Goal: Task Accomplishment & Management: Complete application form

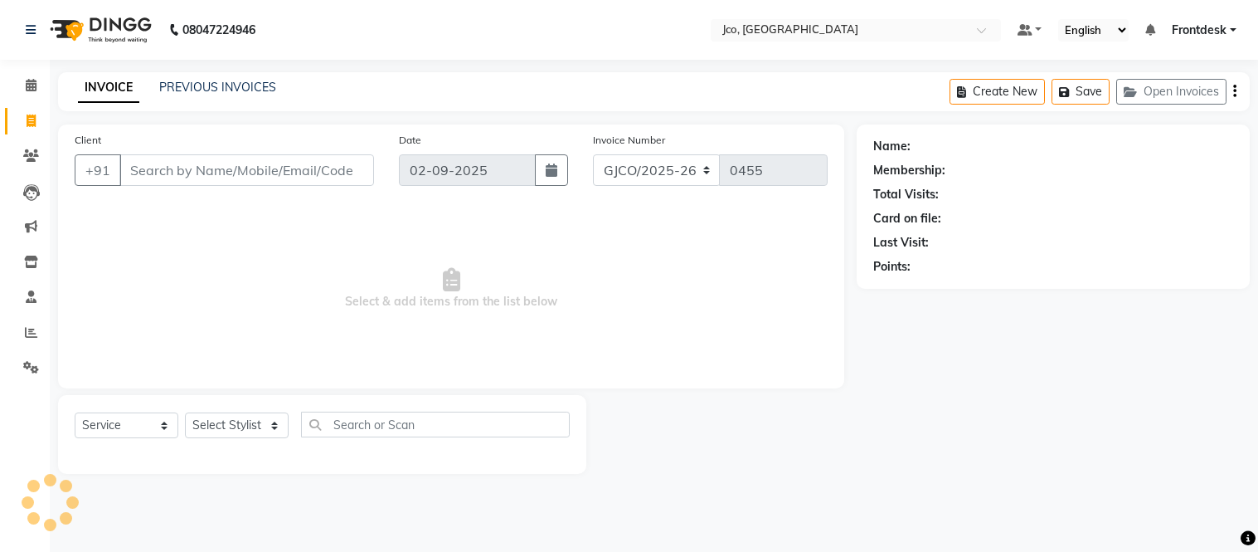
select select "service"
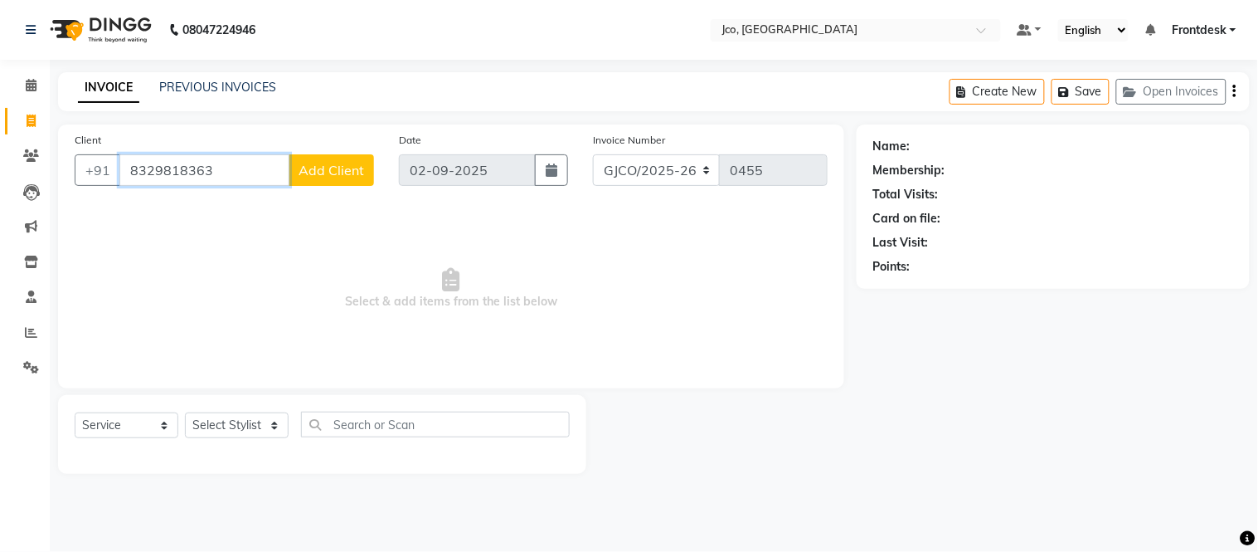
type input "8329818363"
click at [313, 168] on span "Add Client" at bounding box center [332, 170] width 66 height 17
select select "22"
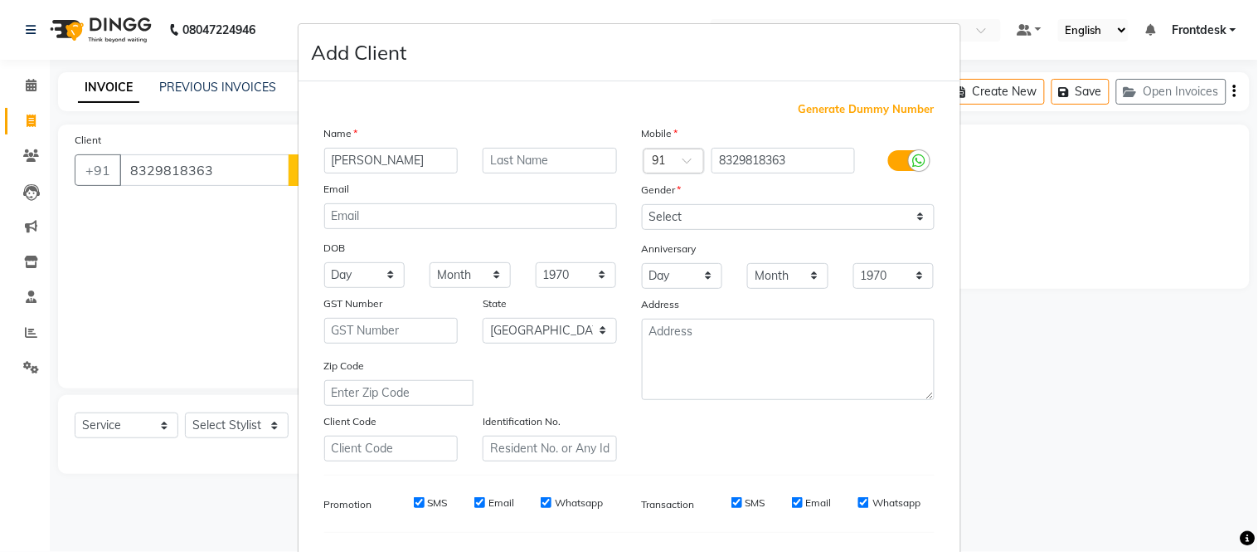
type input "[PERSON_NAME]"
click at [544, 160] on input "text" at bounding box center [550, 161] width 134 height 26
type input "[PERSON_NAME]"
click at [683, 226] on select "Select [DEMOGRAPHIC_DATA] [DEMOGRAPHIC_DATA] Other Prefer Not To Say" at bounding box center [788, 217] width 293 height 26
click at [642, 204] on select "Select [DEMOGRAPHIC_DATA] [DEMOGRAPHIC_DATA] Other Prefer Not To Say" at bounding box center [788, 217] width 293 height 26
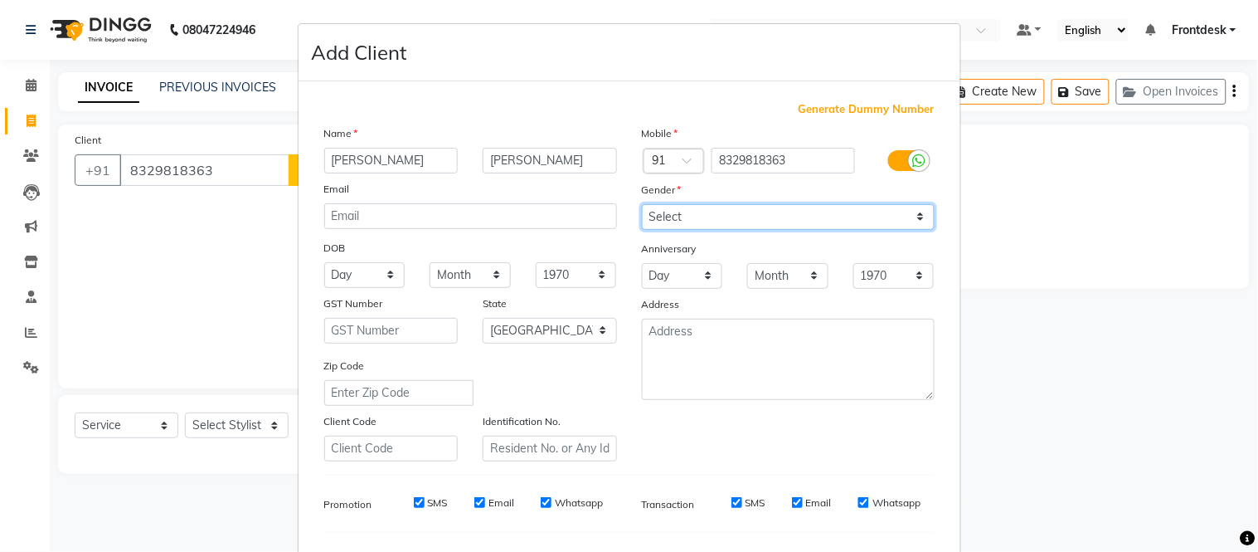
click at [697, 226] on select "Select [DEMOGRAPHIC_DATA] [DEMOGRAPHIC_DATA] Other Prefer Not To Say" at bounding box center [788, 217] width 293 height 26
select select "[DEMOGRAPHIC_DATA]"
click at [642, 204] on select "Select [DEMOGRAPHIC_DATA] [DEMOGRAPHIC_DATA] Other Prefer Not To Say" at bounding box center [788, 217] width 293 height 26
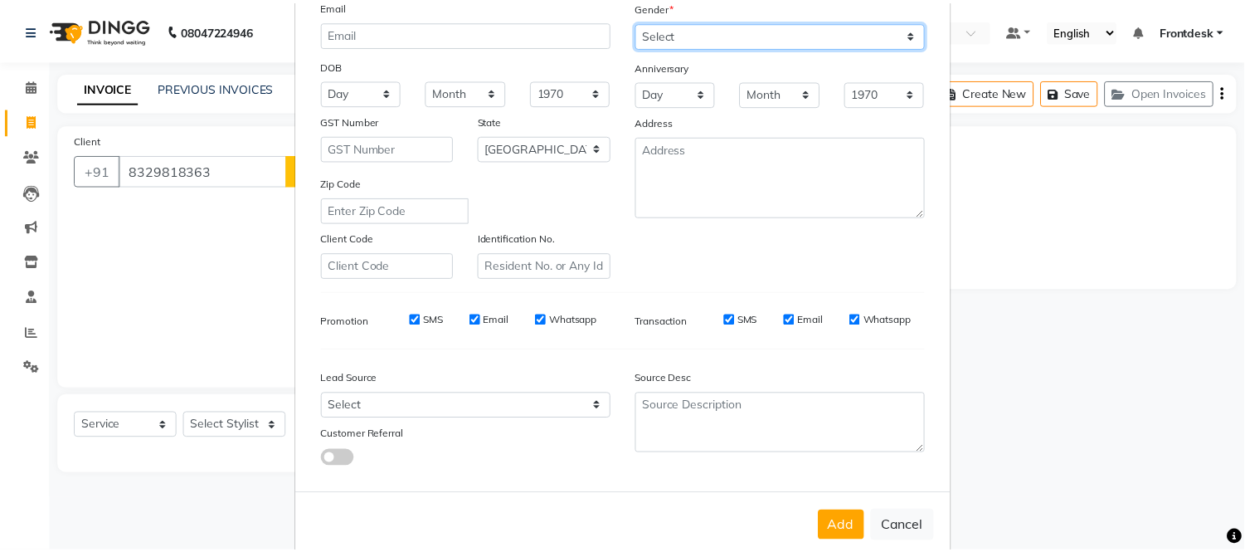
scroll to position [187, 0]
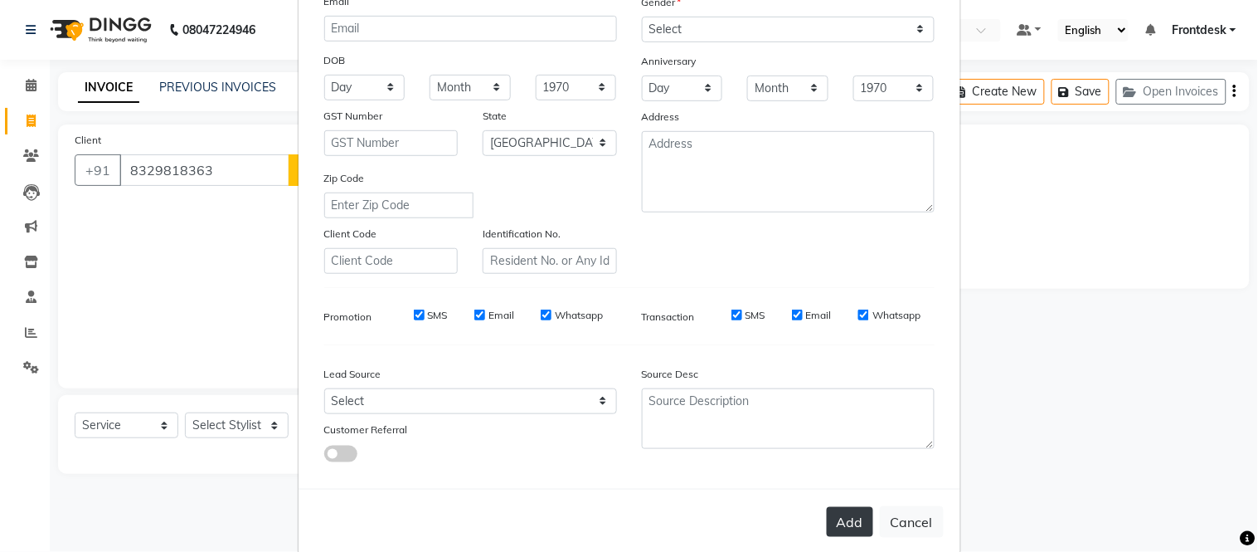
click at [841, 528] on button "Add" at bounding box center [850, 522] width 46 height 30
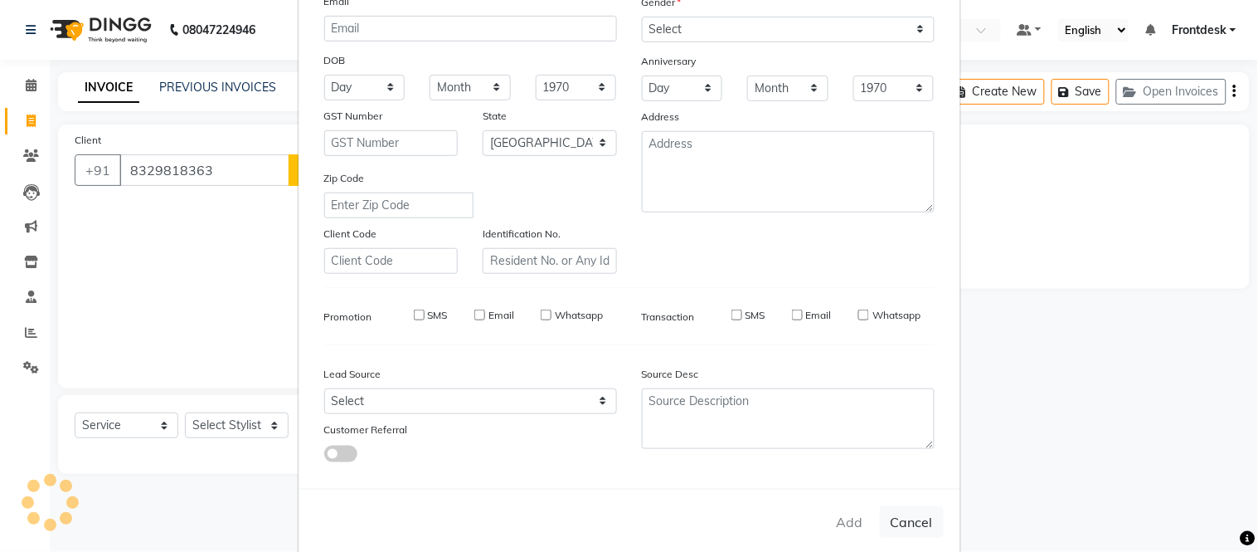
select select
select select "null"
select select
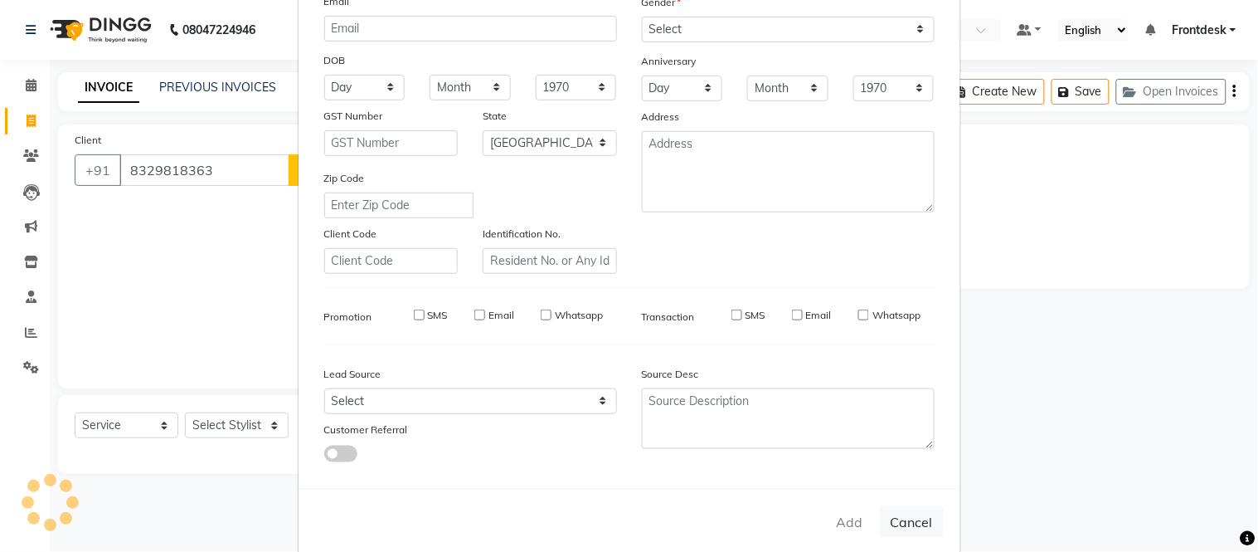
select select
checkbox input "false"
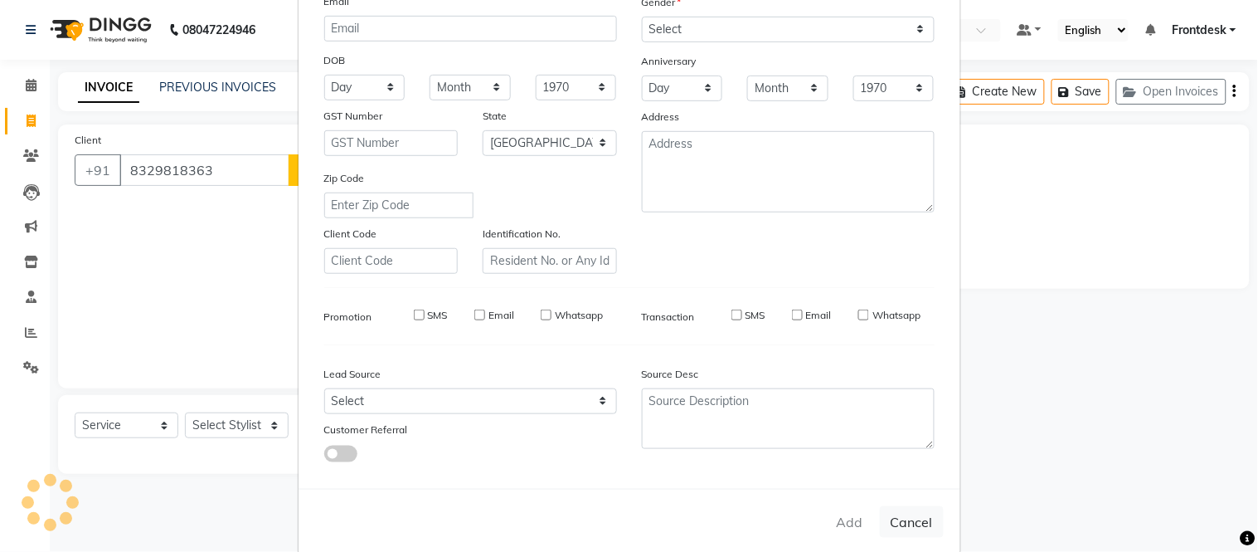
checkbox input "false"
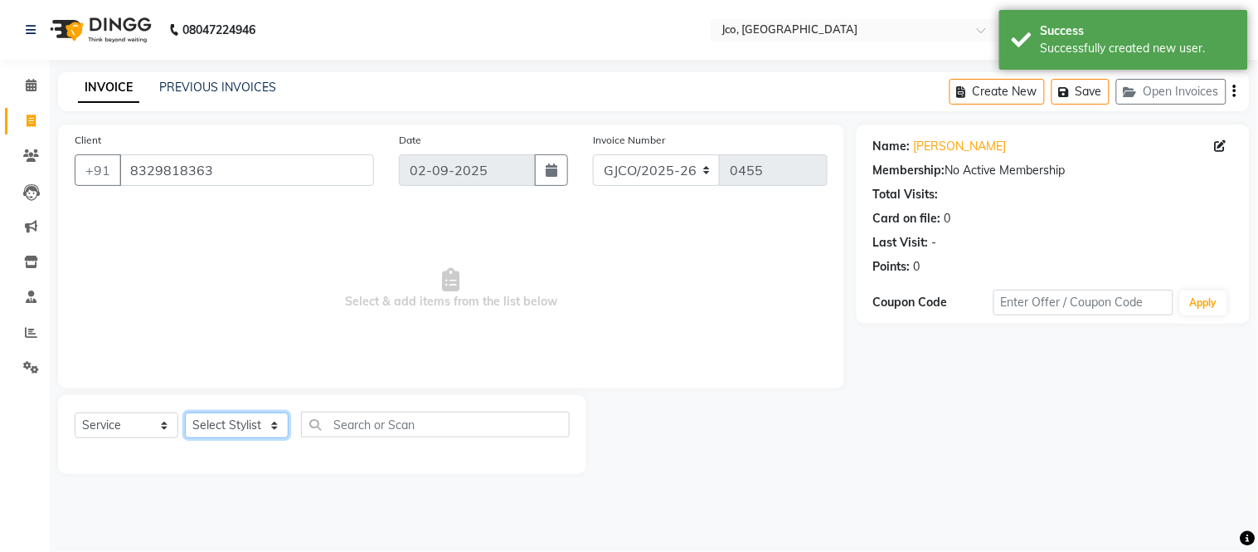
click at [250, 433] on select "Select Stylist [PERSON_NAME] [PERSON_NAME] [PERSON_NAME] Frontdesk Gopal Jouyi …" at bounding box center [237, 425] width 104 height 26
select select "80197"
click at [185, 413] on select "Select Stylist [PERSON_NAME] [PERSON_NAME] [PERSON_NAME] Frontdesk Gopal Jouyi …" at bounding box center [237, 425] width 104 height 26
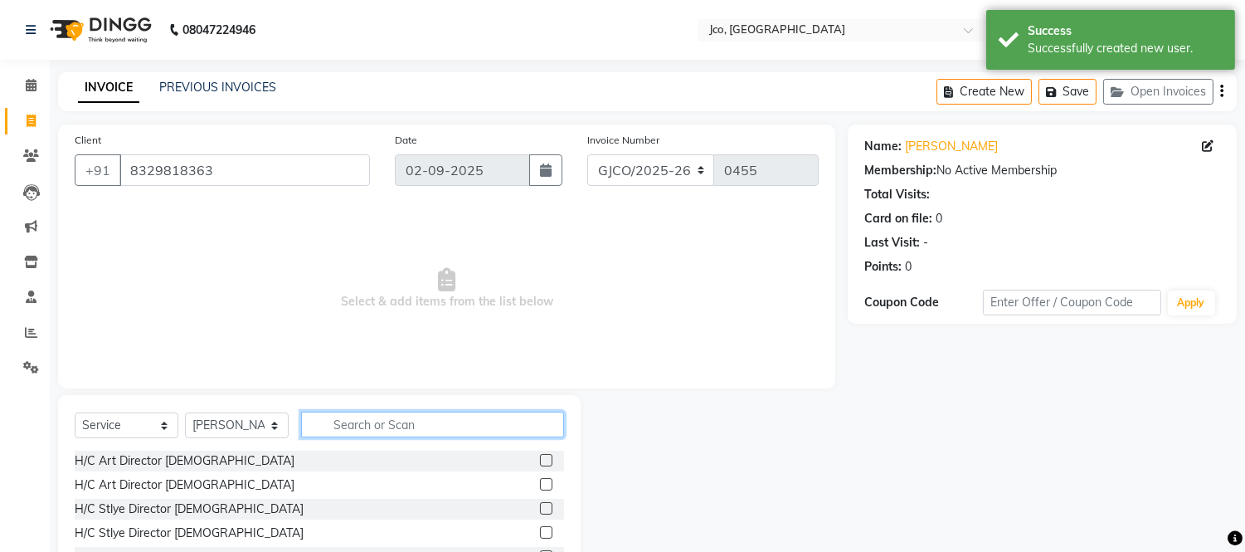
click at [416, 426] on input "text" at bounding box center [432, 424] width 263 height 26
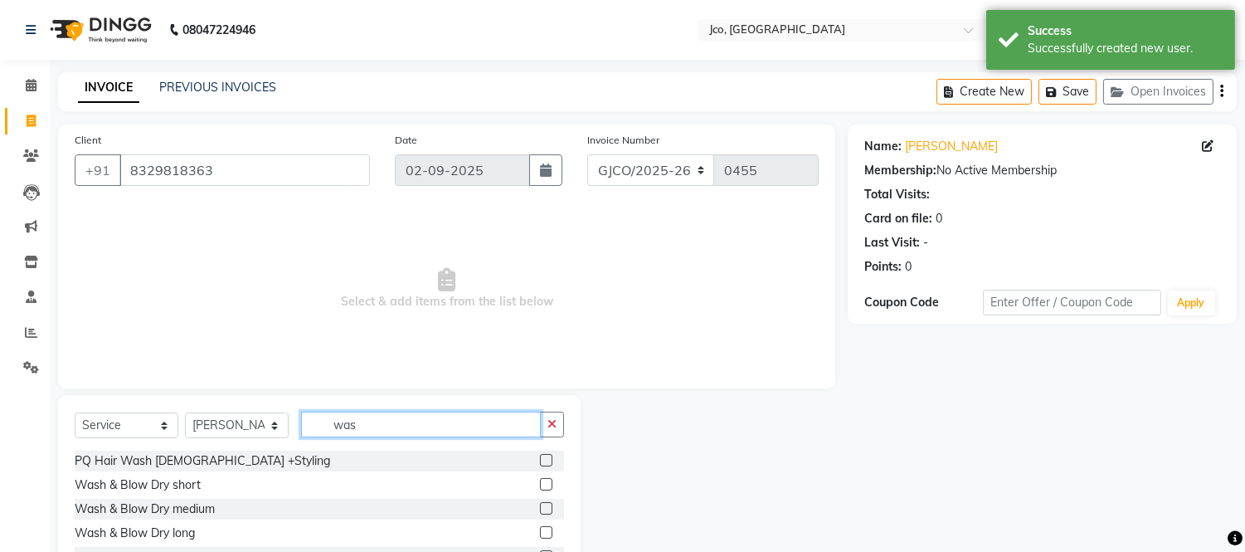
type input "was"
click at [540, 508] on label at bounding box center [546, 508] width 12 height 12
click at [540, 508] on input "checkbox" at bounding box center [545, 508] width 11 height 11
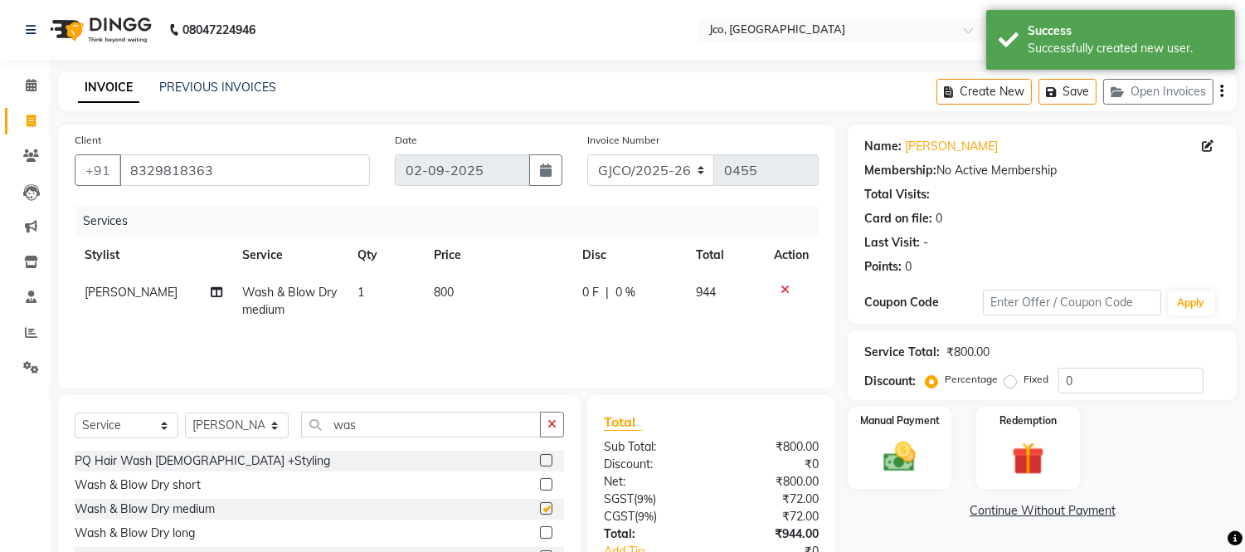
checkbox input "false"
click at [1221, 91] on icon "button" at bounding box center [1221, 91] width 3 height 1
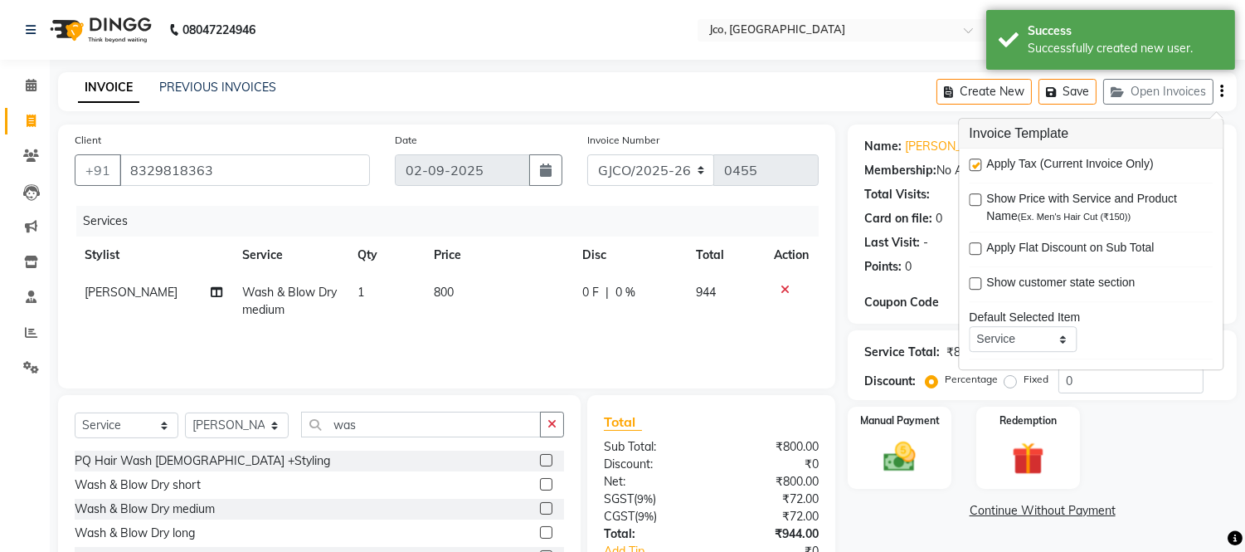
click at [975, 158] on label at bounding box center [975, 164] width 12 height 12
click at [975, 160] on input "checkbox" at bounding box center [974, 165] width 11 height 11
checkbox input "false"
click at [665, 156] on select "GJCO/2025-26 SCG/2025-26 Gpre/2025-26" at bounding box center [651, 170] width 128 height 32
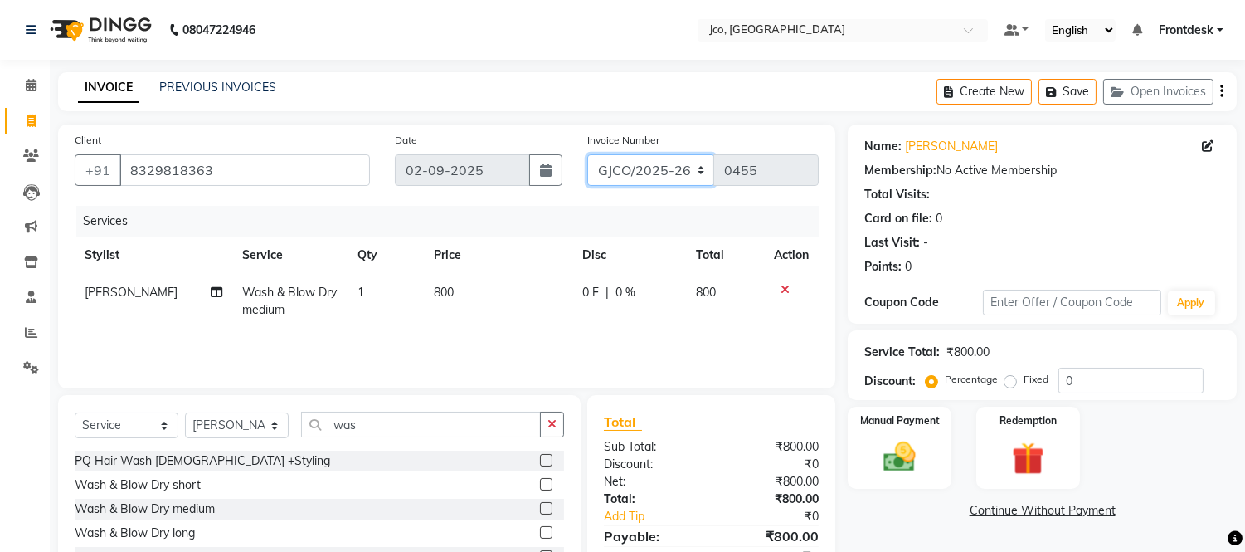
select select "7971"
click at [587, 154] on select "GJCO/2025-26 SCG/2025-26 Gpre/2025-26" at bounding box center [651, 170] width 128 height 32
type input "0419"
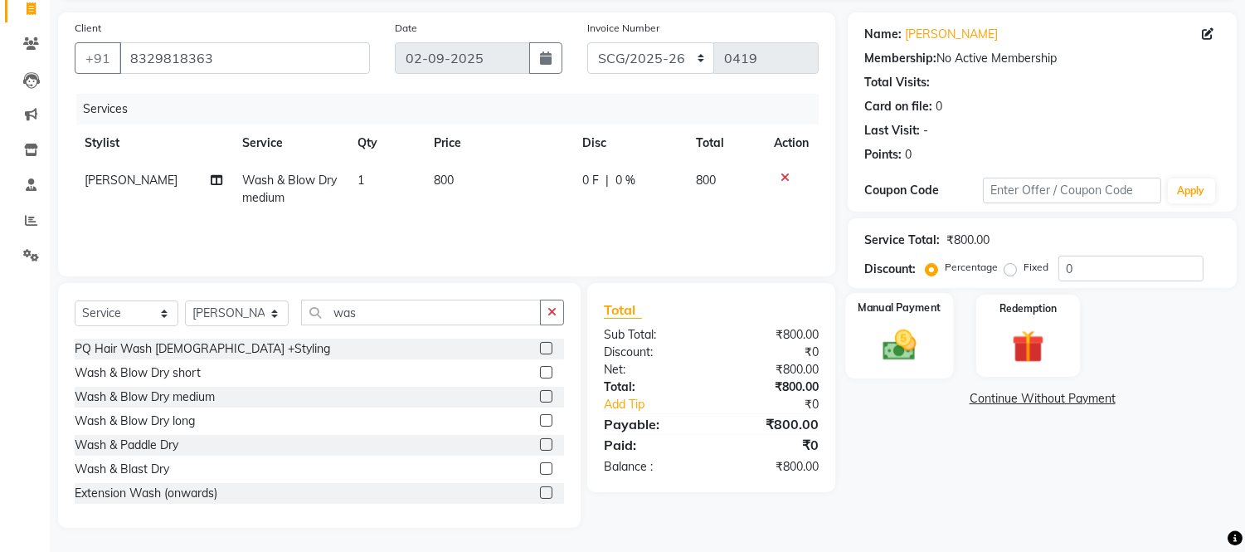
click at [917, 327] on img at bounding box center [900, 345] width 55 height 39
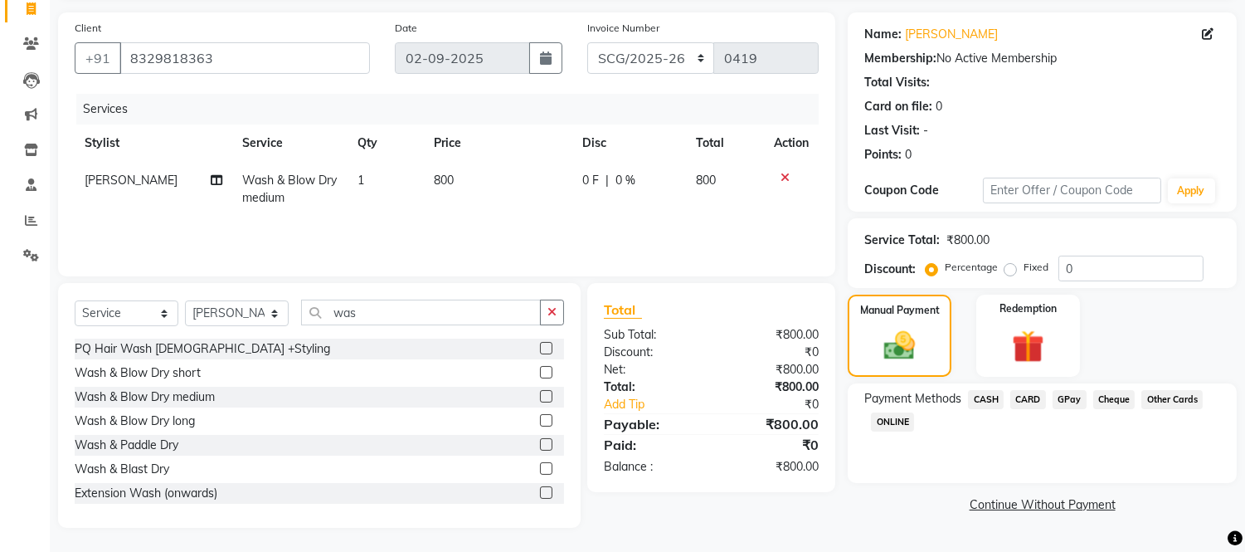
click at [980, 402] on span "CASH" at bounding box center [986, 399] width 36 height 19
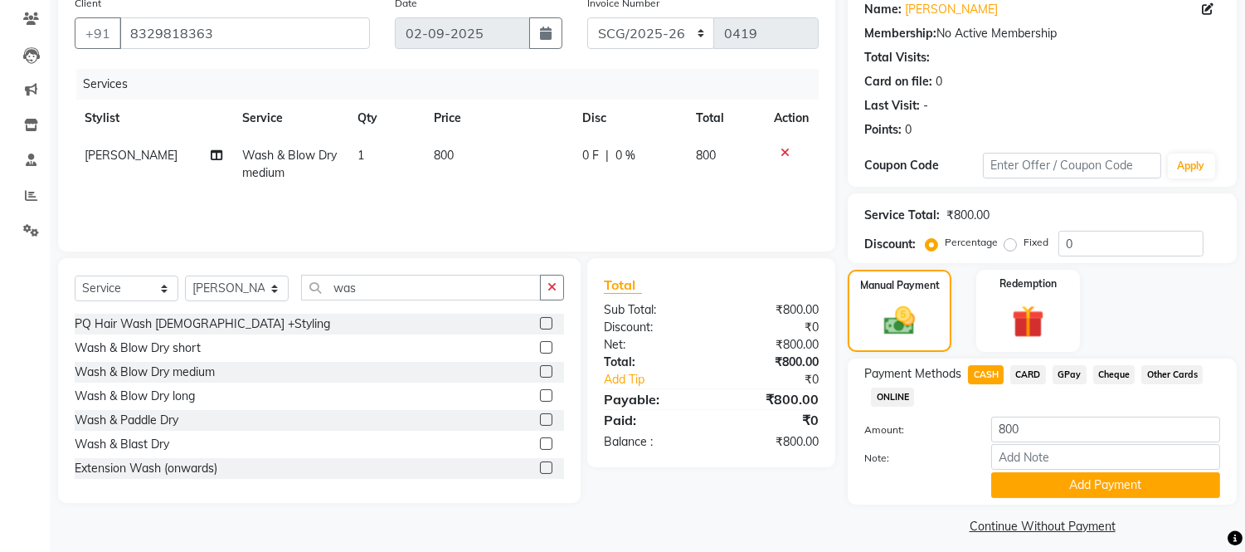
scroll to position [148, 0]
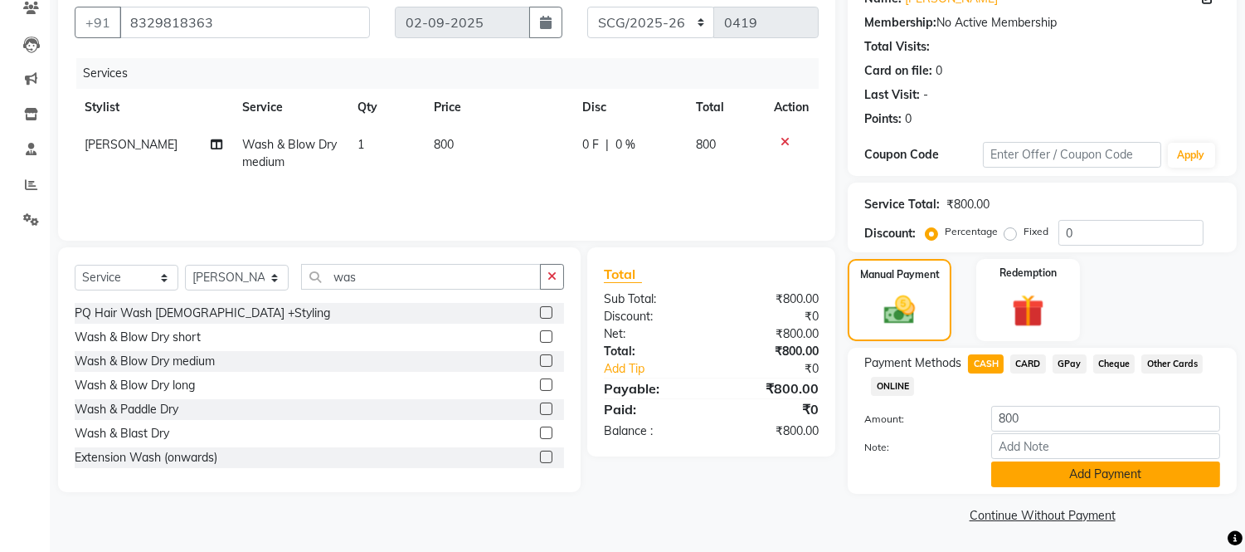
click at [1129, 474] on button "Add Payment" at bounding box center [1105, 474] width 229 height 26
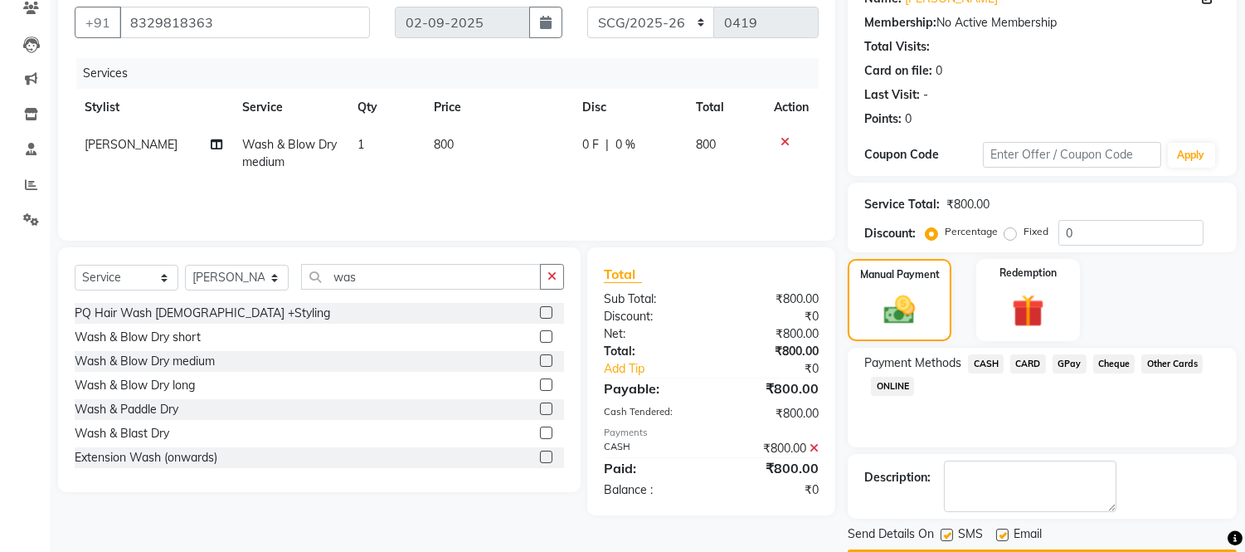
scroll to position [194, 0]
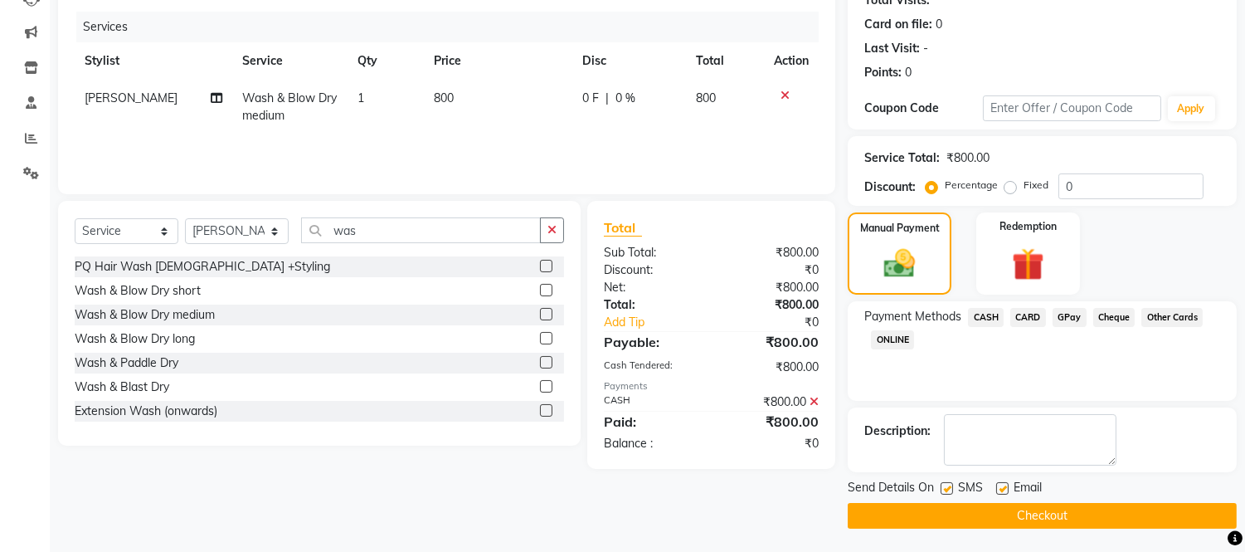
click at [966, 523] on button "Checkout" at bounding box center [1042, 516] width 389 height 26
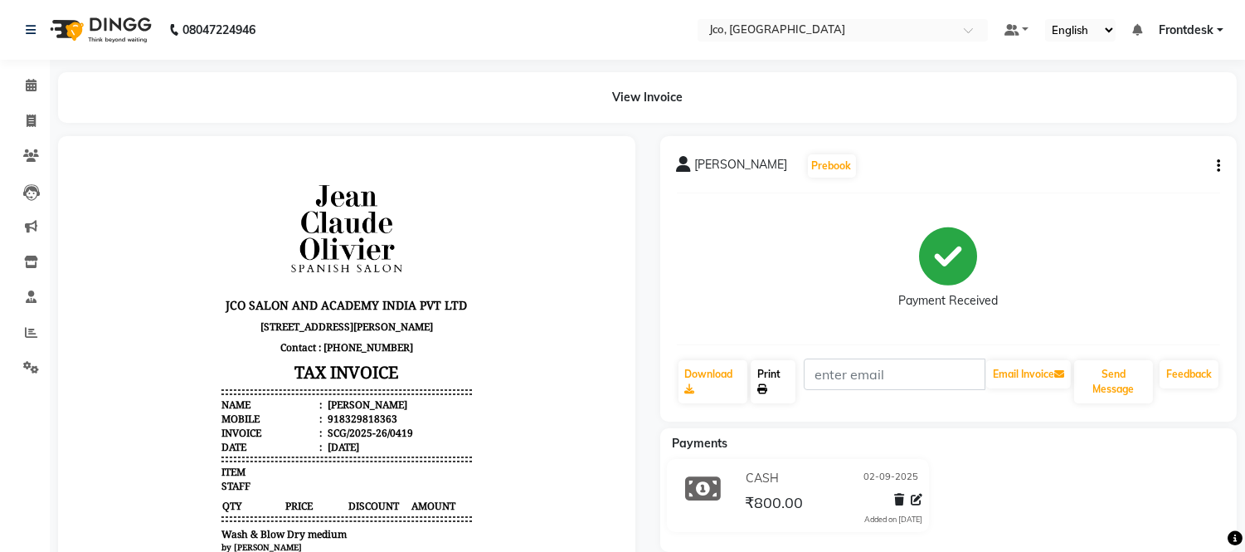
click at [767, 386] on icon at bounding box center [762, 389] width 10 height 10
click at [30, 123] on icon at bounding box center [31, 120] width 9 height 12
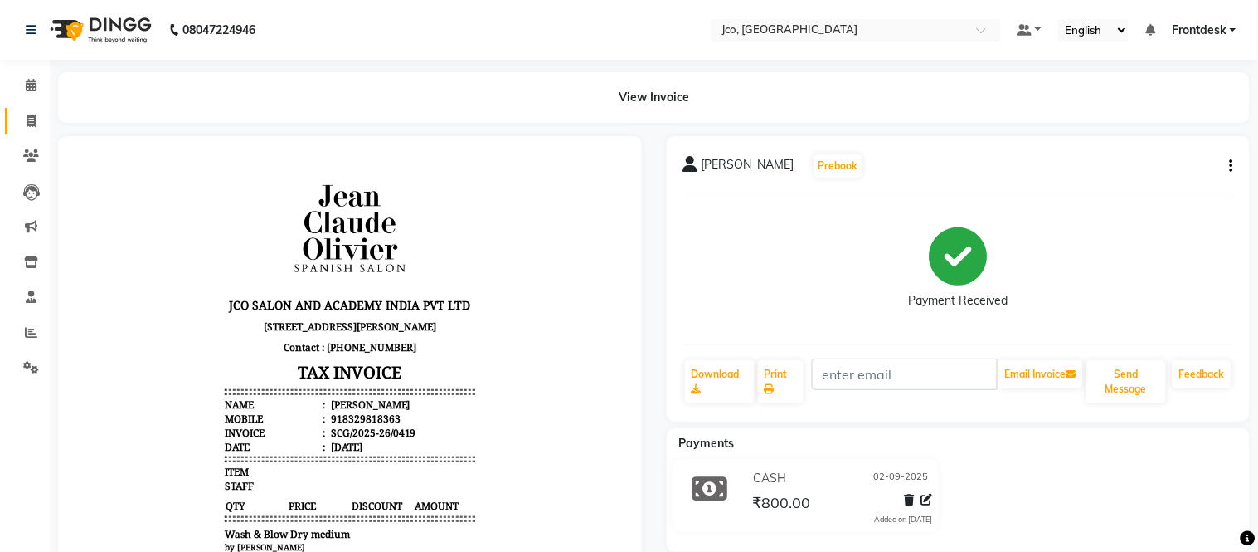
select select "service"
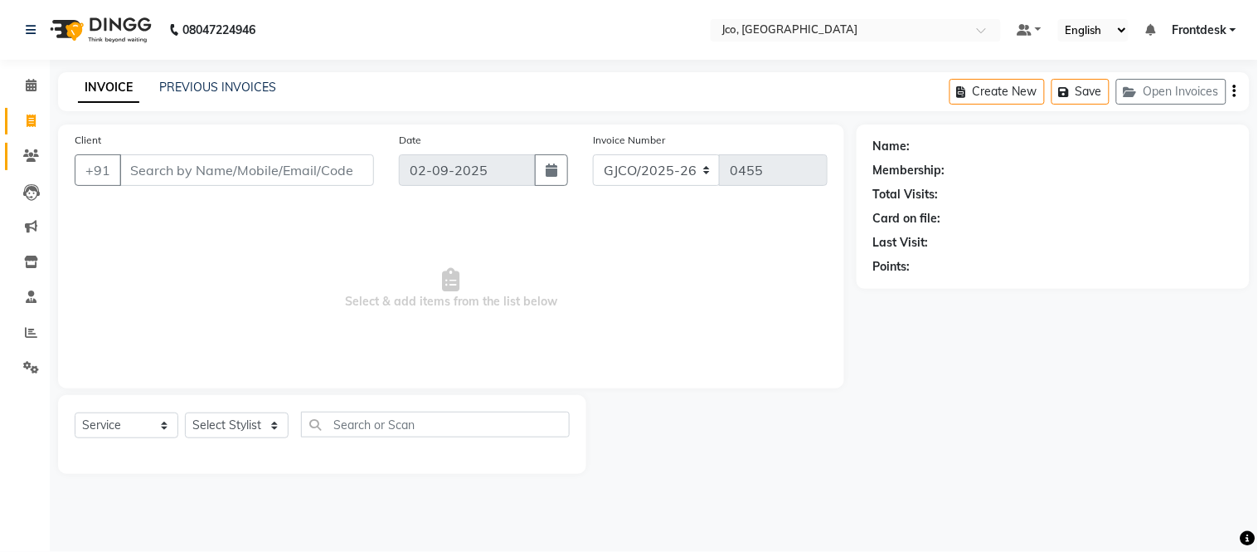
click at [27, 158] on icon at bounding box center [31, 155] width 16 height 12
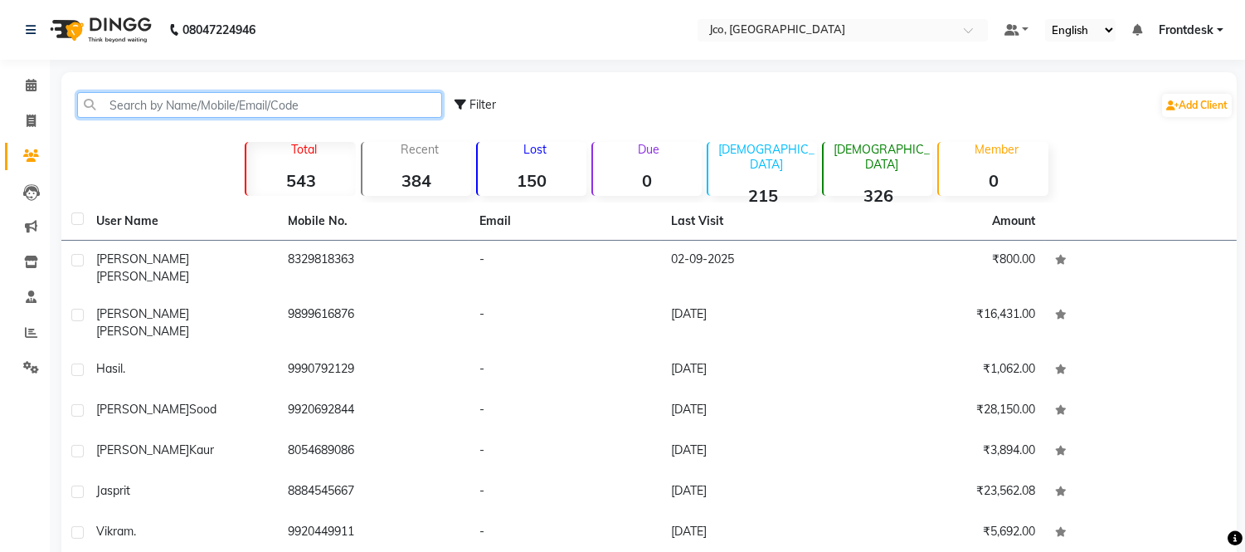
click at [200, 108] on input "text" at bounding box center [259, 105] width 365 height 26
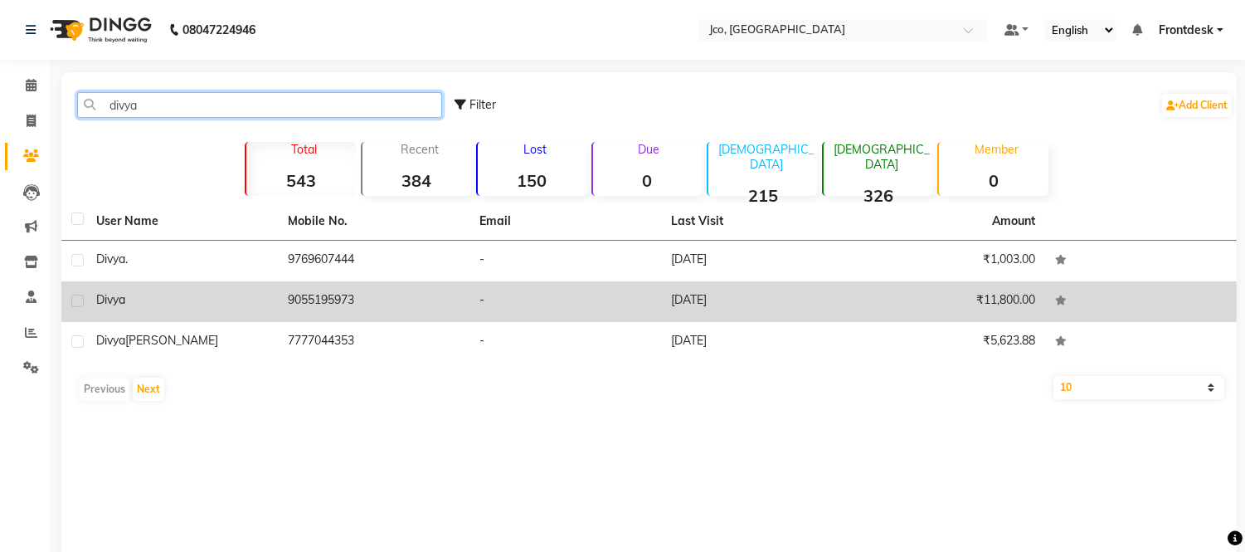
type input "divya"
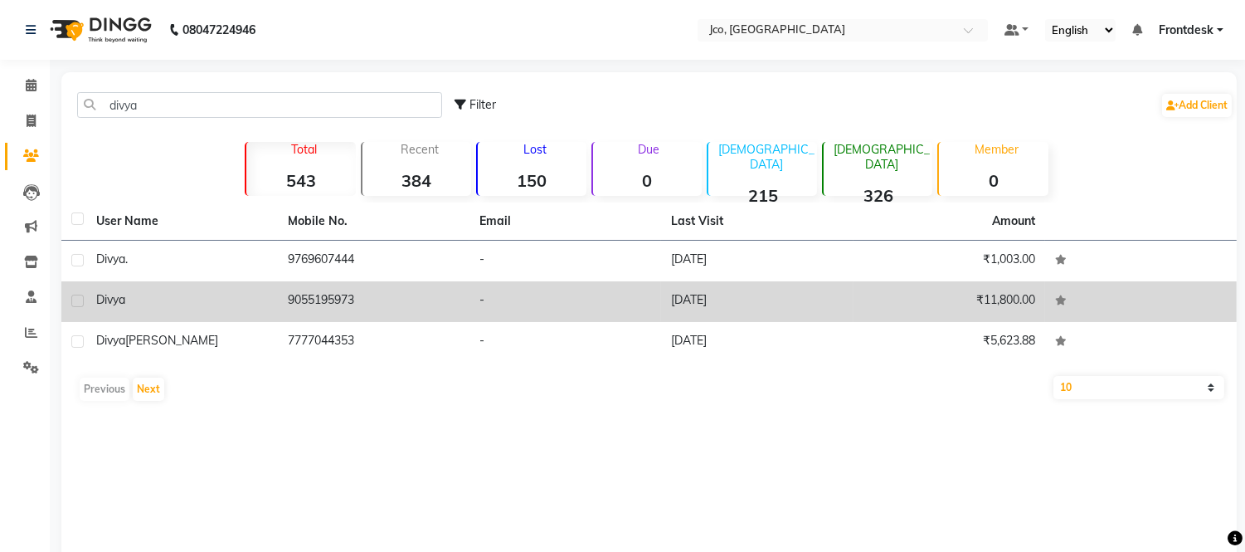
click at [719, 301] on td "[DATE]" at bounding box center [757, 301] width 192 height 41
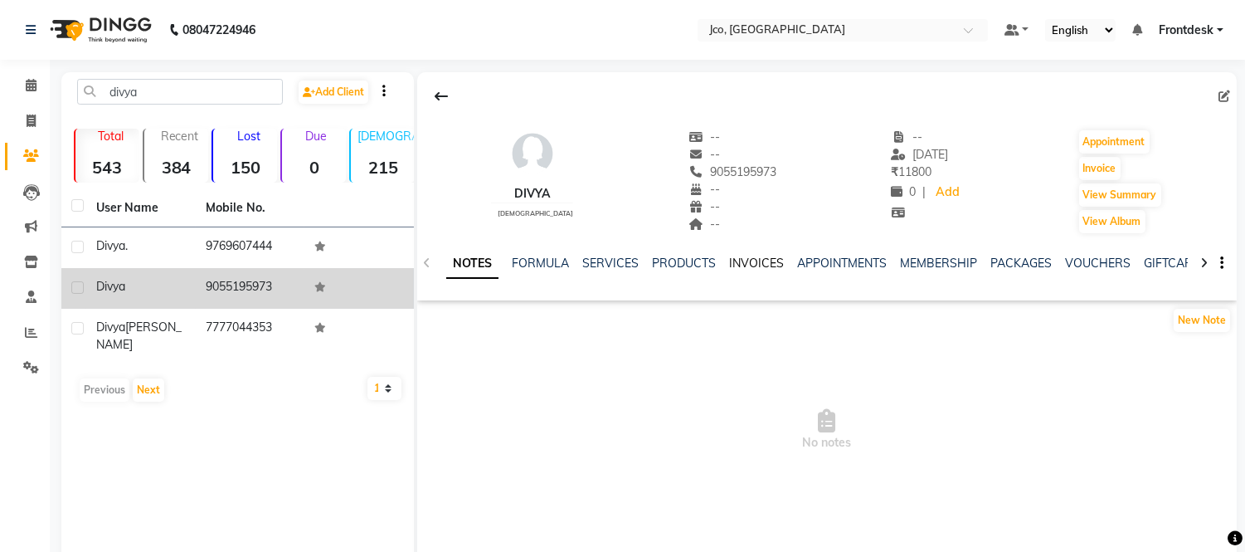
click at [752, 262] on link "INVOICES" at bounding box center [756, 262] width 55 height 15
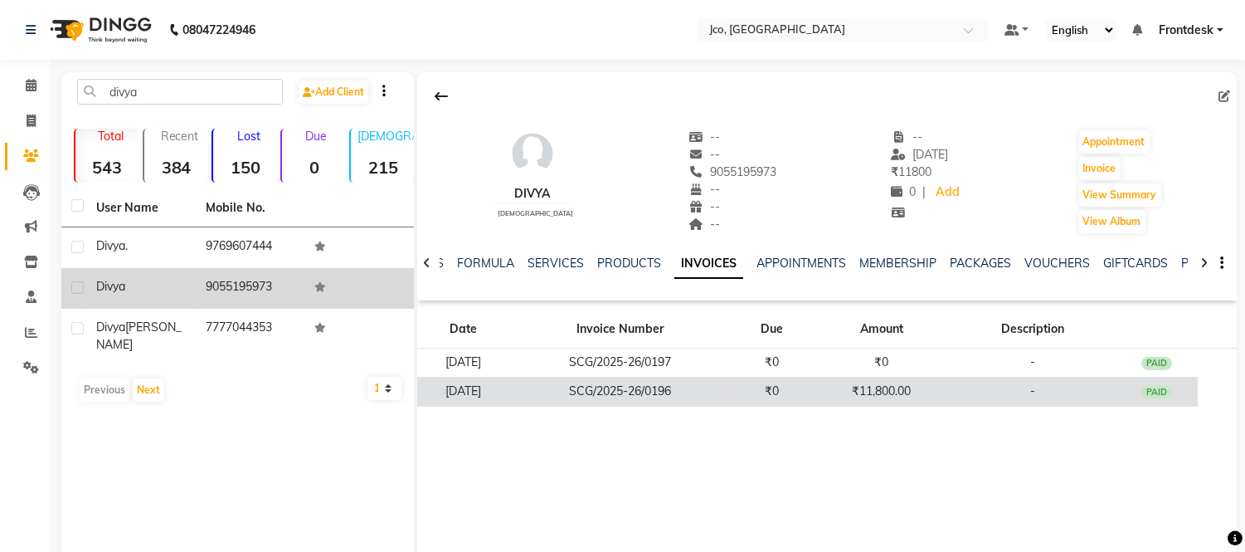
click at [914, 392] on td "₹11,800.00" at bounding box center [882, 391] width 136 height 29
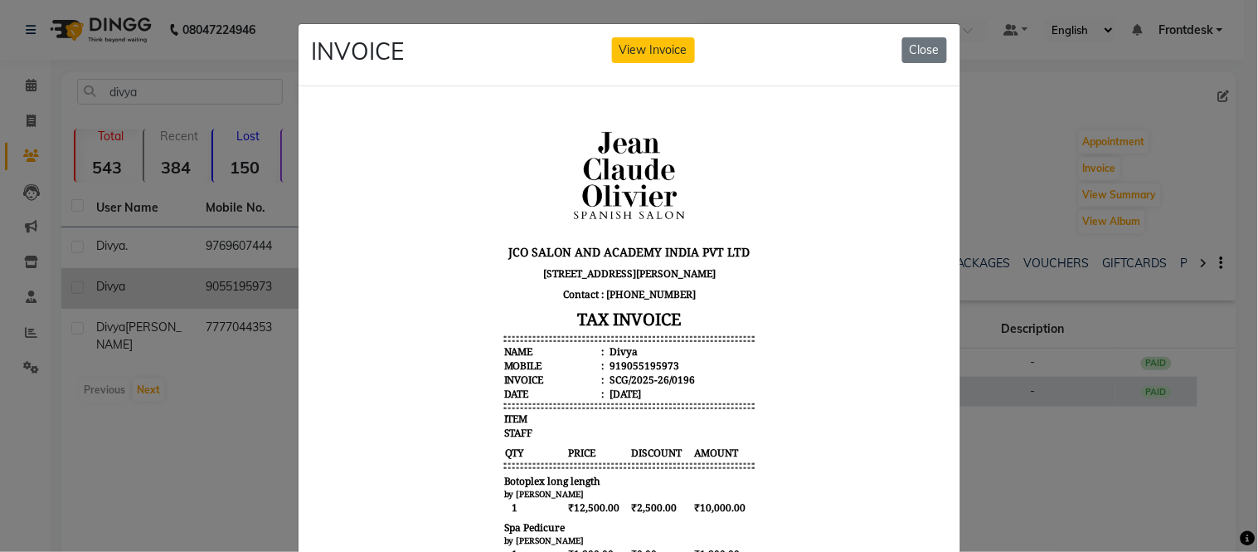
scroll to position [12, 0]
